Goal: Information Seeking & Learning: Learn about a topic

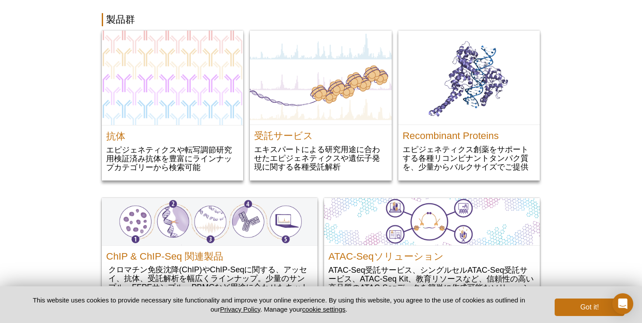
scroll to position [890, 0]
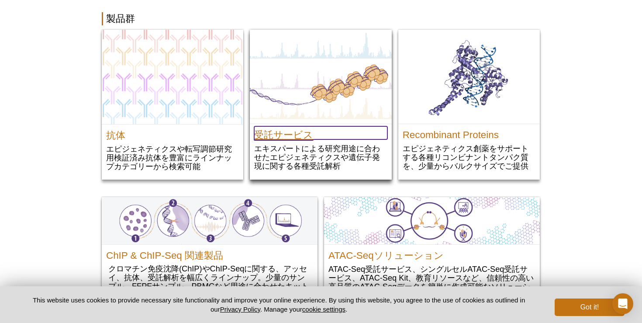
click at [314, 132] on h2 "受託サービス" at bounding box center [320, 132] width 133 height 13
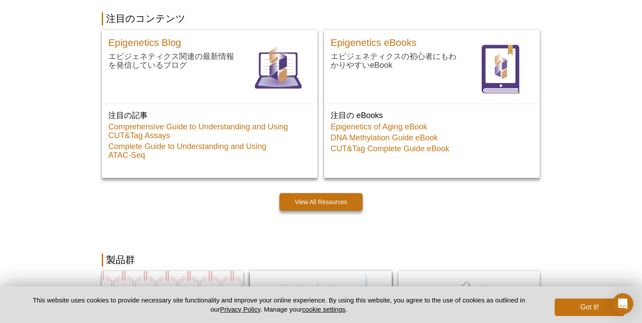
scroll to position [603, 0]
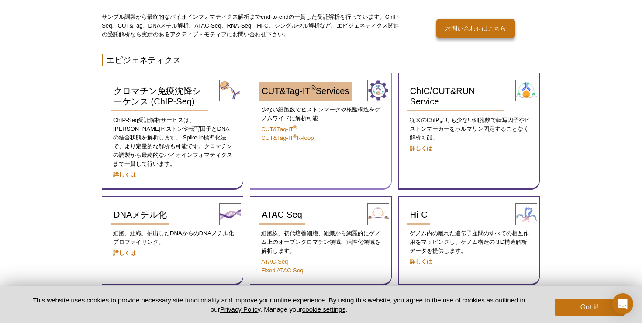
scroll to position [86, 0]
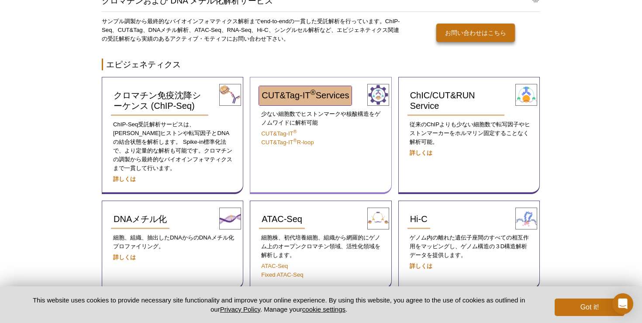
click at [327, 90] on span "CUT&Tag-IT ® Services" at bounding box center [305, 95] width 87 height 10
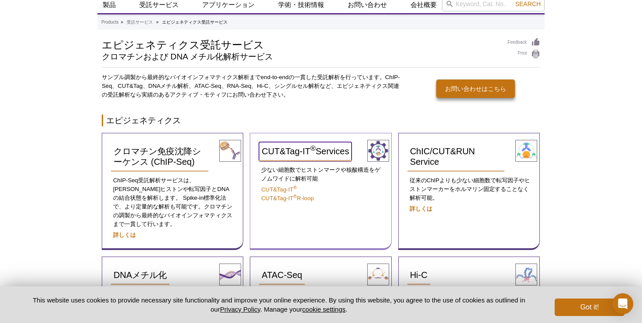
scroll to position [0, 0]
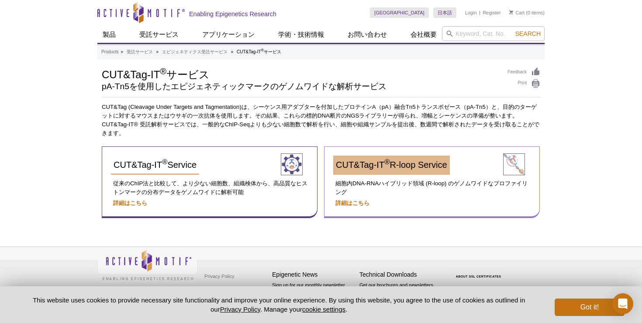
scroll to position [0, 0]
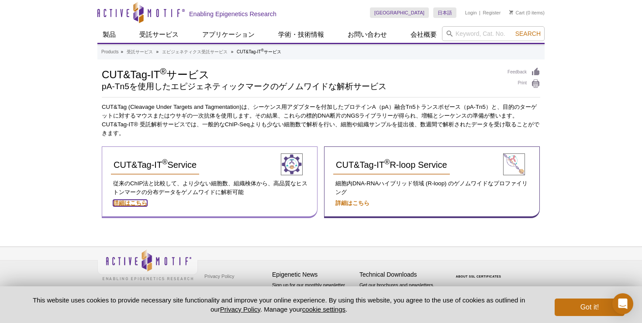
click at [132, 204] on strong "詳細はこちら" at bounding box center [130, 203] width 34 height 7
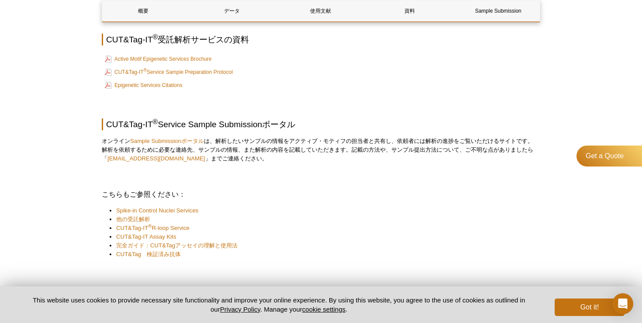
scroll to position [1510, 0]
